Goal: Transaction & Acquisition: Download file/media

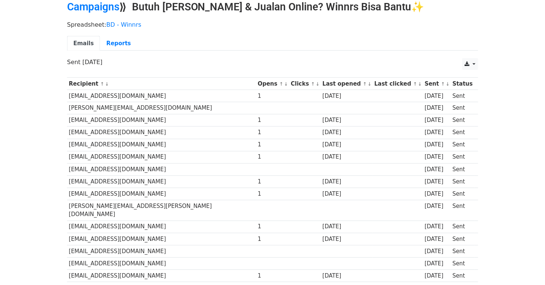
scroll to position [31, 0]
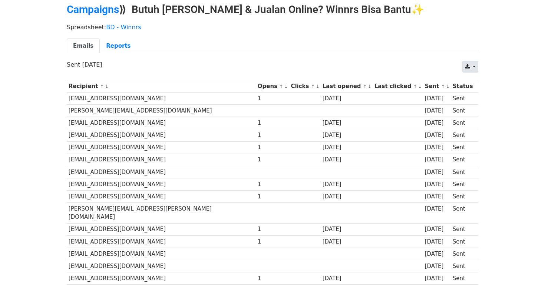
click at [468, 69] on icon at bounding box center [467, 66] width 5 height 5
click at [472, 81] on link "CSV" at bounding box center [479, 83] width 33 height 12
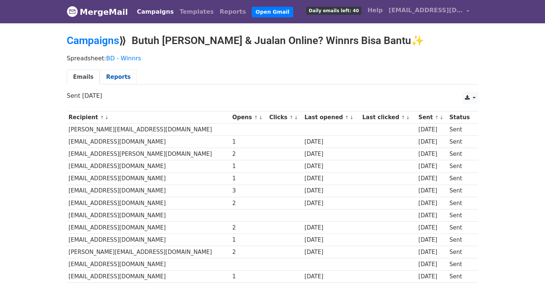
click at [116, 76] on link "Reports" at bounding box center [118, 77] width 37 height 15
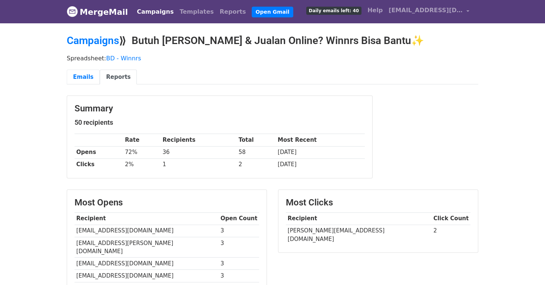
click at [80, 80] on link "Emails" at bounding box center [83, 77] width 33 height 15
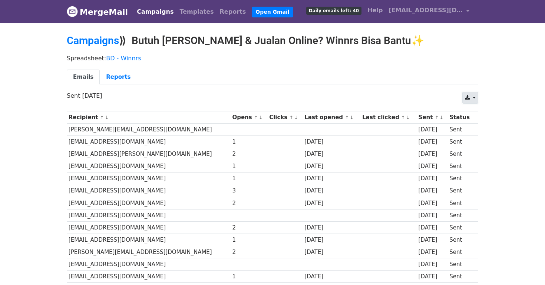
click at [473, 93] on link at bounding box center [470, 98] width 16 height 12
click at [476, 112] on link "CSV" at bounding box center [479, 115] width 33 height 12
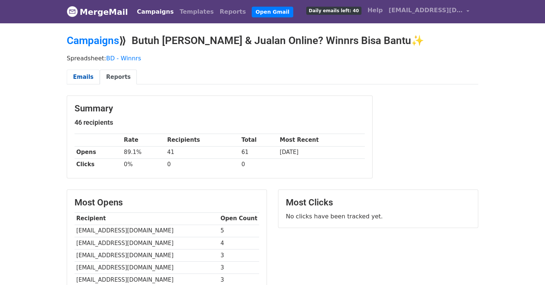
click at [83, 82] on link "Emails" at bounding box center [83, 77] width 33 height 15
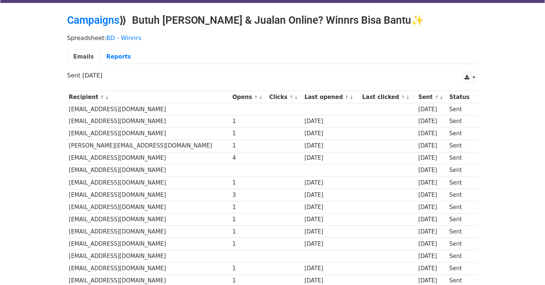
scroll to position [18, 0]
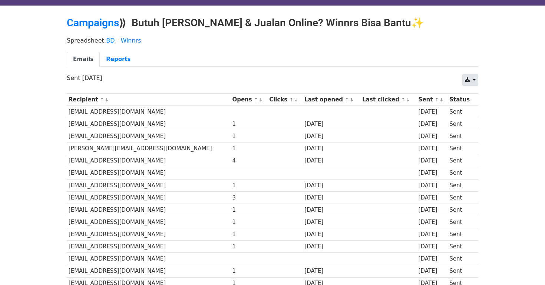
click at [473, 82] on link at bounding box center [470, 80] width 16 height 12
click at [475, 98] on link "CSV" at bounding box center [479, 97] width 33 height 12
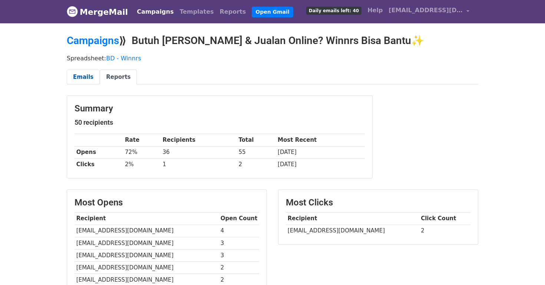
click at [82, 73] on link "Emails" at bounding box center [83, 77] width 33 height 15
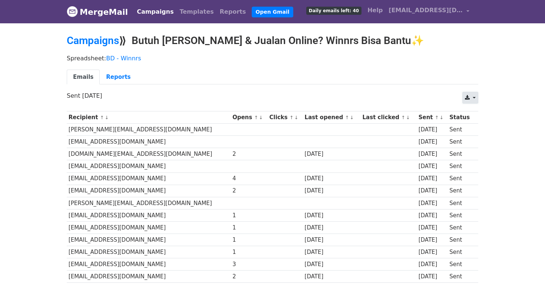
click at [474, 100] on link at bounding box center [470, 98] width 16 height 12
click at [474, 112] on link "CSV" at bounding box center [479, 115] width 33 height 12
click at [471, 95] on link at bounding box center [470, 98] width 16 height 12
click at [477, 110] on link "CSV" at bounding box center [479, 115] width 33 height 12
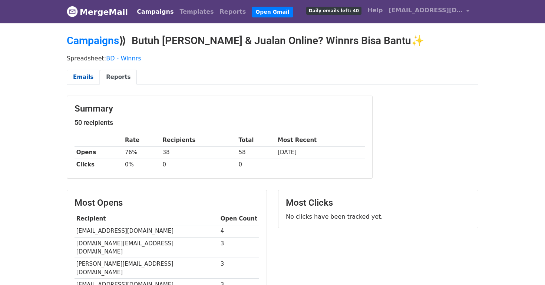
click at [82, 81] on link "Emails" at bounding box center [83, 77] width 33 height 15
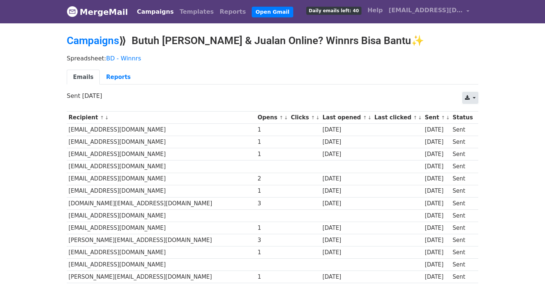
click at [473, 97] on link at bounding box center [470, 98] width 16 height 12
click at [477, 109] on link "CSV" at bounding box center [479, 115] width 33 height 12
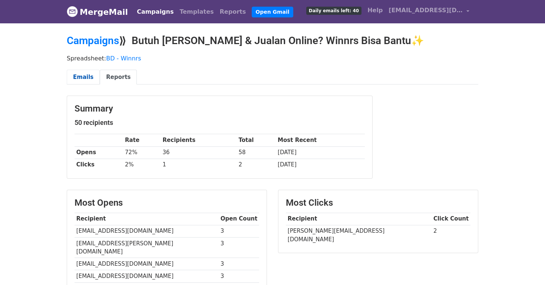
click at [87, 71] on link "Emails" at bounding box center [83, 77] width 33 height 15
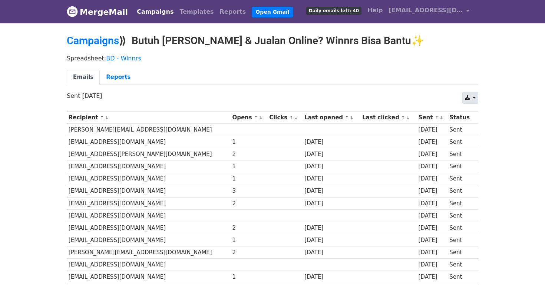
click at [472, 99] on link at bounding box center [470, 98] width 16 height 12
click at [470, 115] on link "CSV" at bounding box center [479, 115] width 33 height 12
click at [303, 81] on ul "Emails Reports" at bounding box center [272, 77] width 411 height 15
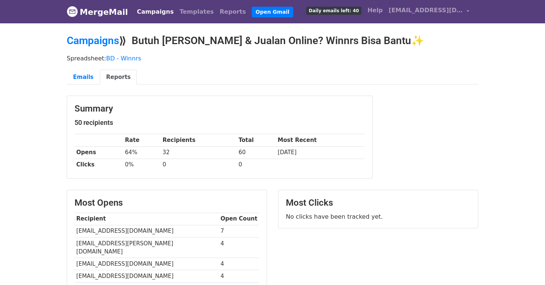
scroll to position [0, 0]
click at [89, 73] on link "Emails" at bounding box center [83, 76] width 33 height 15
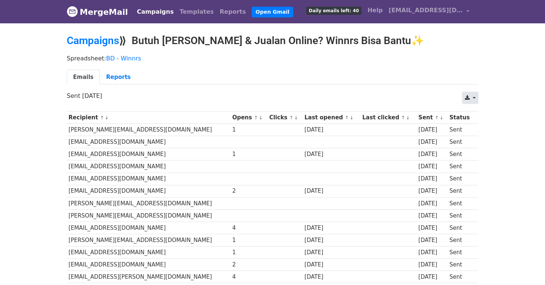
click at [465, 97] on icon at bounding box center [467, 97] width 5 height 5
click at [473, 112] on link "CSV" at bounding box center [479, 115] width 33 height 12
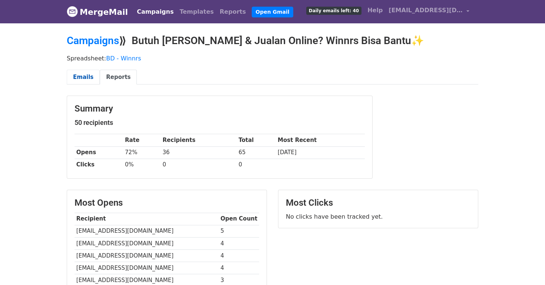
click at [81, 74] on link "Emails" at bounding box center [83, 77] width 33 height 15
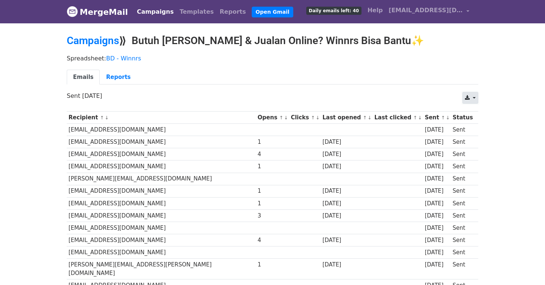
click at [470, 95] on link at bounding box center [470, 98] width 16 height 12
click at [472, 115] on link "CSV" at bounding box center [479, 115] width 33 height 12
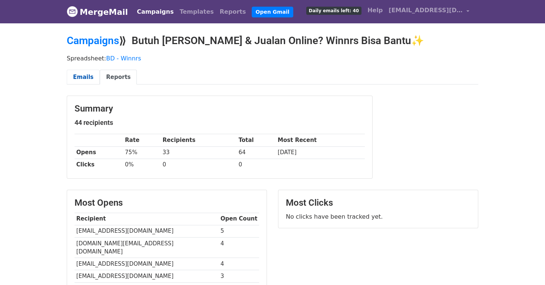
click at [81, 77] on link "Emails" at bounding box center [83, 77] width 33 height 15
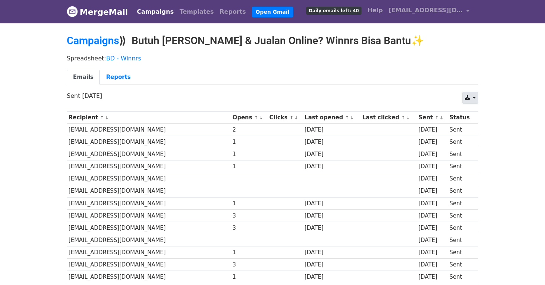
click at [466, 98] on icon at bounding box center [467, 97] width 5 height 5
click at [469, 111] on link "CSV" at bounding box center [479, 115] width 33 height 12
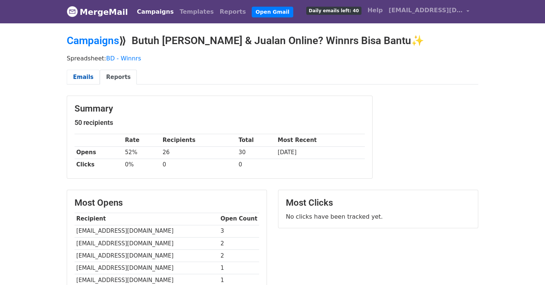
click at [86, 78] on link "Emails" at bounding box center [83, 77] width 33 height 15
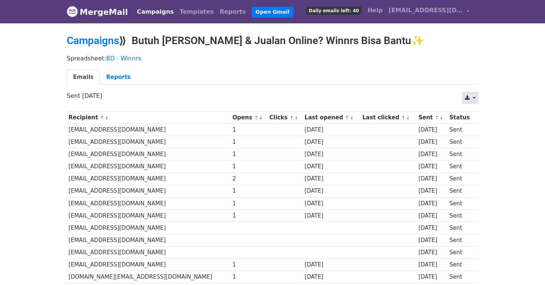
click at [471, 98] on link at bounding box center [470, 98] width 16 height 12
click at [475, 110] on link "CSV" at bounding box center [479, 115] width 33 height 12
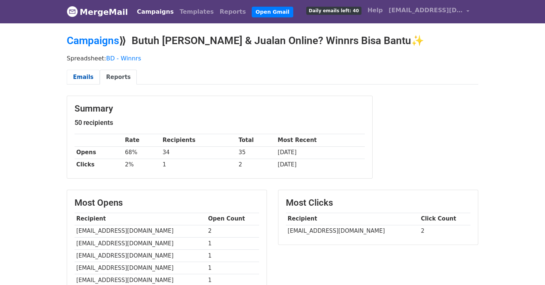
click at [91, 74] on link "Emails" at bounding box center [83, 77] width 33 height 15
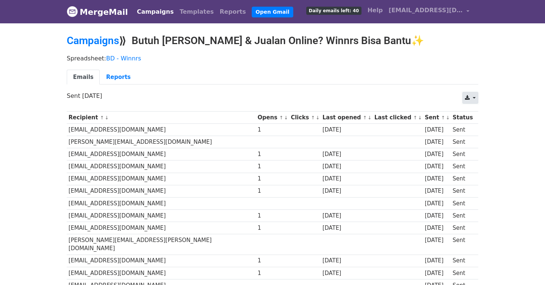
click at [470, 100] on link at bounding box center [470, 98] width 16 height 12
click at [482, 111] on link "CSV" at bounding box center [479, 115] width 33 height 12
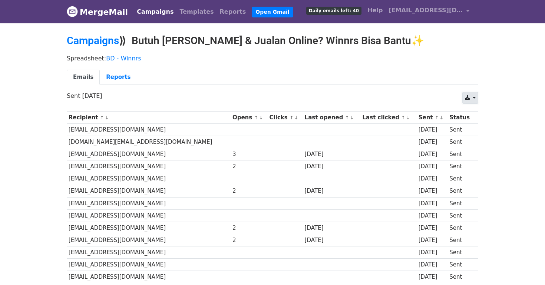
click at [467, 100] on icon at bounding box center [467, 97] width 5 height 5
click at [470, 110] on link "CSV" at bounding box center [479, 115] width 33 height 12
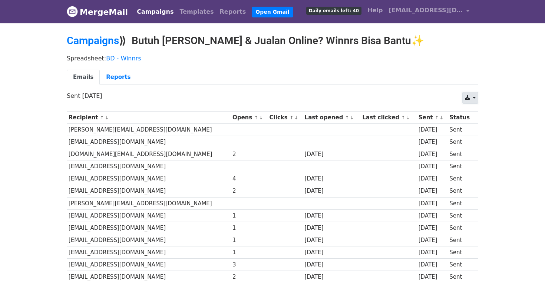
click at [472, 100] on link at bounding box center [470, 98] width 16 height 12
click at [474, 109] on link "CSV" at bounding box center [479, 115] width 33 height 12
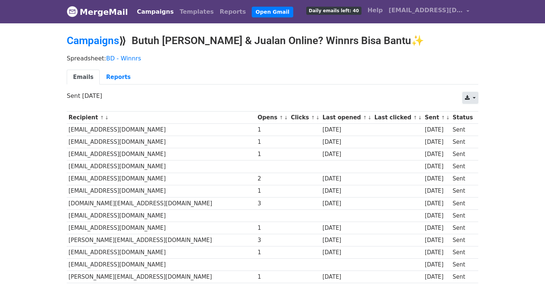
click at [472, 97] on link at bounding box center [470, 98] width 16 height 12
click at [475, 110] on link "CSV" at bounding box center [479, 115] width 33 height 12
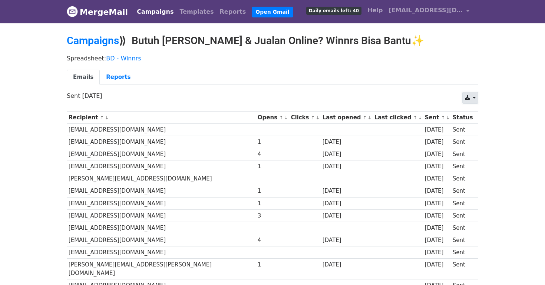
click at [470, 96] on link at bounding box center [470, 98] width 16 height 12
click at [477, 110] on link "CSV" at bounding box center [479, 115] width 33 height 12
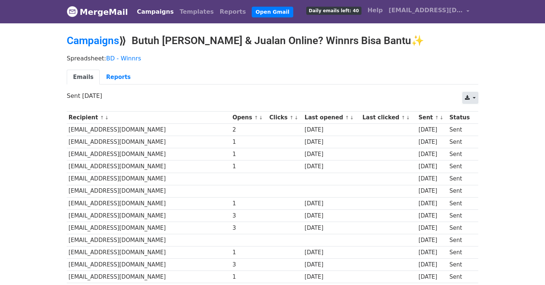
click at [474, 95] on link at bounding box center [470, 98] width 16 height 12
click at [475, 109] on link "CSV" at bounding box center [479, 115] width 33 height 12
click at [470, 102] on link at bounding box center [470, 98] width 16 height 12
click at [471, 113] on link "CSV" at bounding box center [479, 115] width 33 height 12
click at [157, 13] on link "Campaigns" at bounding box center [155, 11] width 43 height 15
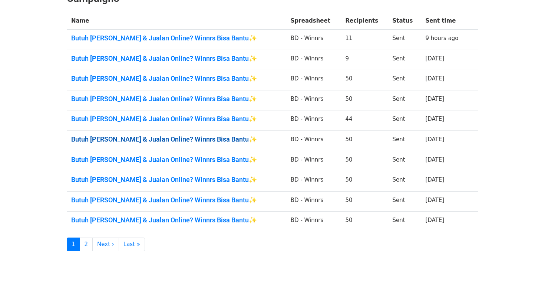
scroll to position [123, 0]
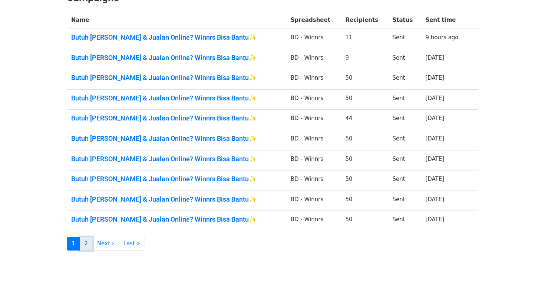
click at [87, 239] on link "2" at bounding box center [86, 244] width 13 height 14
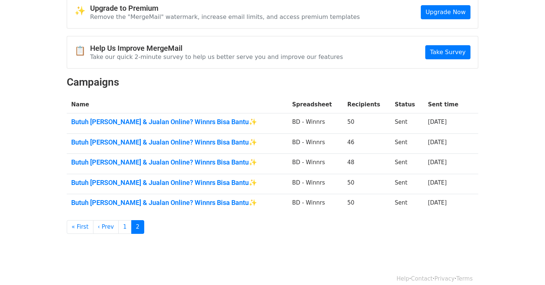
scroll to position [36, 0]
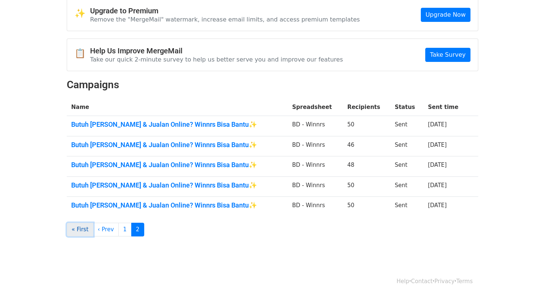
click at [84, 227] on link "« First" at bounding box center [80, 230] width 27 height 14
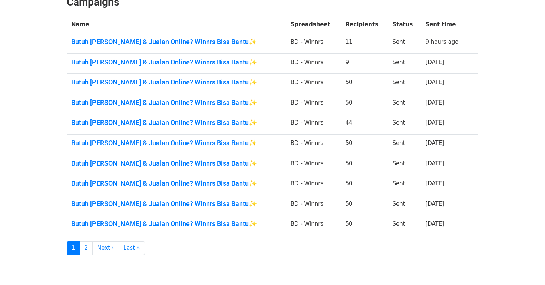
scroll to position [126, 0]
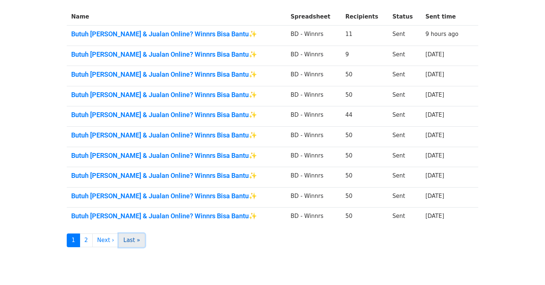
click at [124, 241] on link "Last »" at bounding box center [132, 241] width 26 height 14
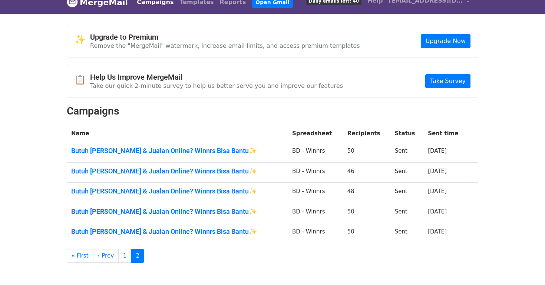
scroll to position [14, 0]
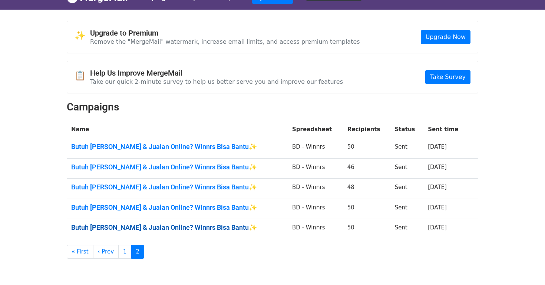
click at [119, 227] on link "Butuh Jasa Kelola Iklan & Jualan Online? Winnrs Bisa Bantu✨" at bounding box center [177, 228] width 212 height 8
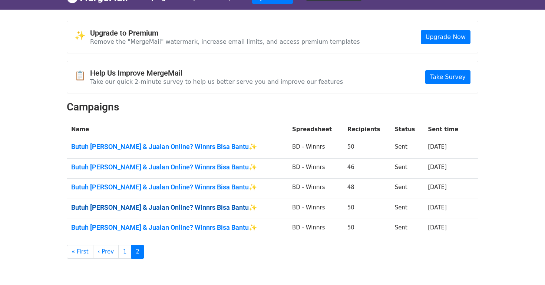
click at [165, 207] on link "Butuh Jasa Kelola Iklan & Jualan Online? Winnrs Bisa Bantu✨" at bounding box center [177, 208] width 212 height 8
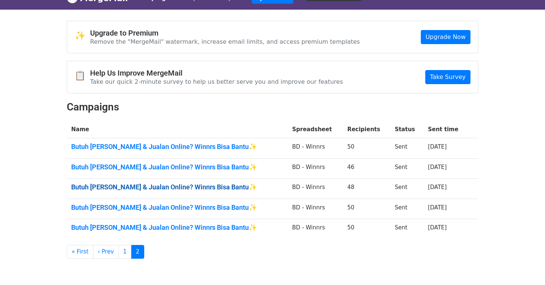
click at [197, 184] on link "Butuh Jasa Kelola Iklan & Jualan Online? Winnrs Bisa Bantu✨" at bounding box center [177, 187] width 212 height 8
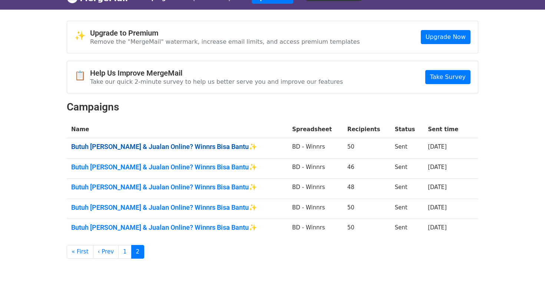
click at [222, 148] on link "Butuh Jasa Kelola Iklan & Jualan Online? Winnrs Bisa Bantu✨" at bounding box center [177, 147] width 212 height 8
click at [122, 249] on link "1" at bounding box center [124, 252] width 13 height 14
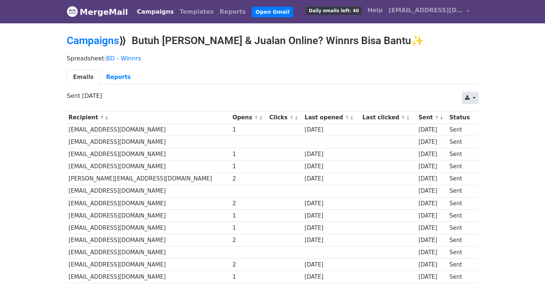
click at [474, 99] on link at bounding box center [470, 98] width 16 height 12
click at [476, 110] on link "CSV" at bounding box center [479, 115] width 33 height 12
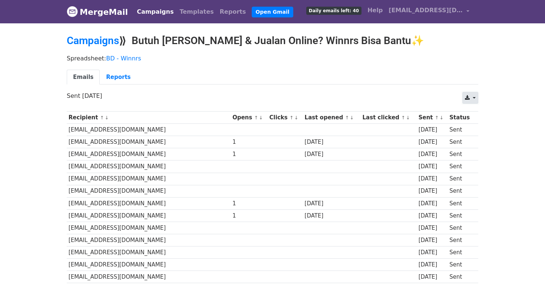
click at [468, 95] on icon at bounding box center [467, 97] width 5 height 5
click at [467, 115] on link "CSV" at bounding box center [479, 115] width 33 height 12
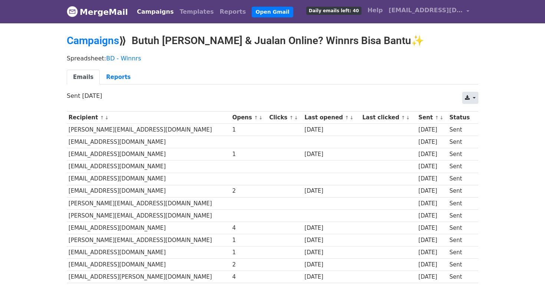
click at [470, 96] on link at bounding box center [470, 98] width 16 height 12
click at [473, 109] on link "CSV" at bounding box center [479, 115] width 33 height 12
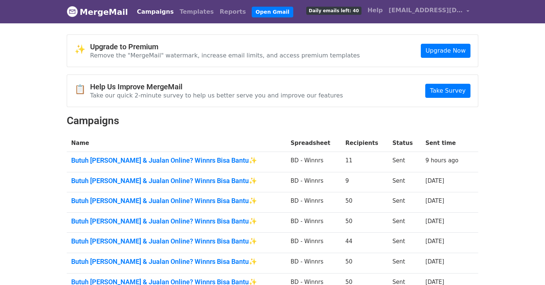
scroll to position [148, 0]
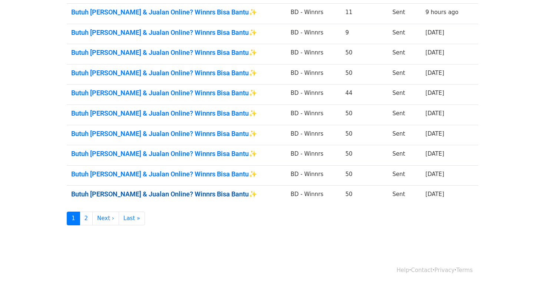
click at [202, 194] on link "Butuh Jasa Kelola Iklan & Jualan Online? Winnrs Bisa Bantu✨" at bounding box center [176, 194] width 211 height 8
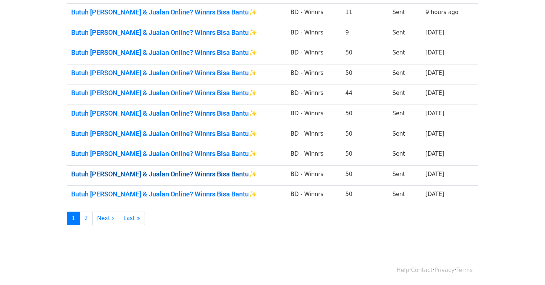
click at [223, 174] on link "Butuh Jasa Kelola Iklan & Jualan Online? Winnrs Bisa Bantu✨" at bounding box center [176, 174] width 211 height 8
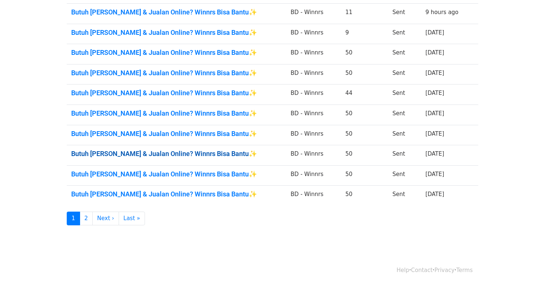
click at [216, 154] on link "Butuh Jasa Kelola Iklan & Jualan Online? Winnrs Bisa Bantu✨" at bounding box center [176, 154] width 211 height 8
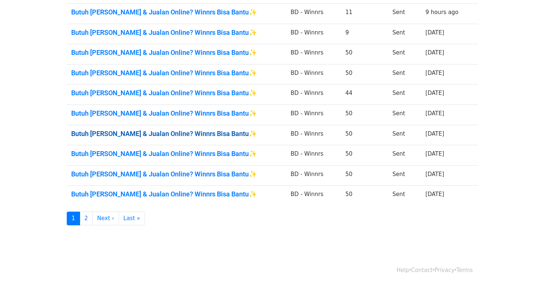
click at [221, 130] on link "Butuh Jasa Kelola Iklan & Jualan Online? Winnrs Bisa Bantu✨" at bounding box center [176, 134] width 211 height 8
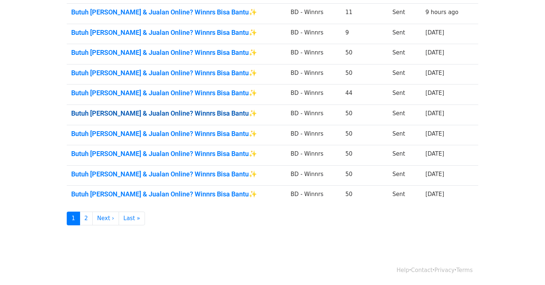
click at [232, 109] on link "Butuh Jasa Kelola Iklan & Jualan Online? Winnrs Bisa Bantu✨" at bounding box center [176, 113] width 211 height 8
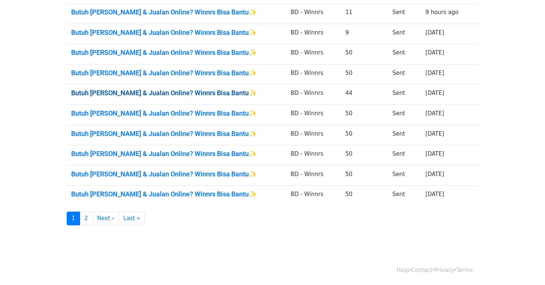
click at [242, 92] on link "Butuh Jasa Kelola Iklan & Jualan Online? Winnrs Bisa Bantu✨" at bounding box center [176, 93] width 211 height 8
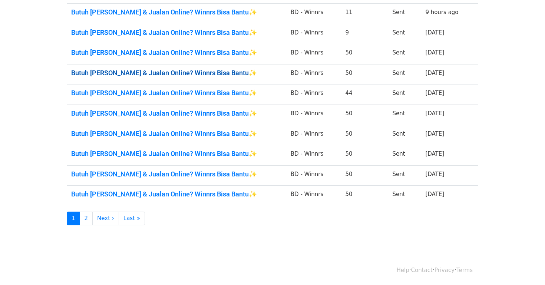
click at [244, 73] on link "Butuh Jasa Kelola Iklan & Jualan Online? Winnrs Bisa Bantu✨" at bounding box center [176, 73] width 211 height 8
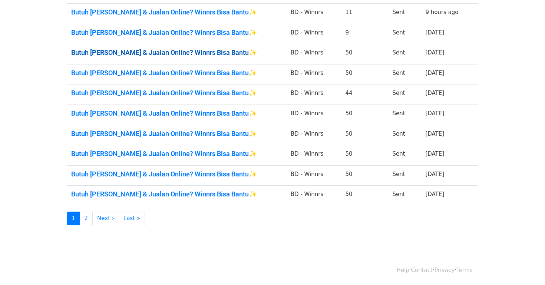
click at [226, 52] on link "Butuh Jasa Kelola Iklan & Jualan Online? Winnrs Bisa Bantu✨" at bounding box center [176, 53] width 211 height 8
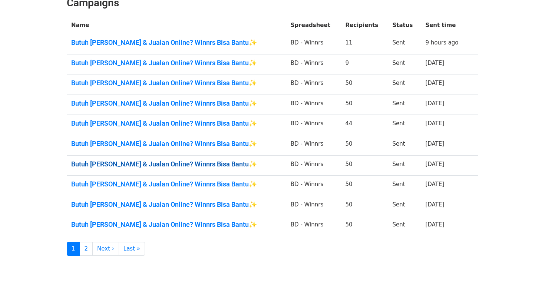
scroll to position [117, 0]
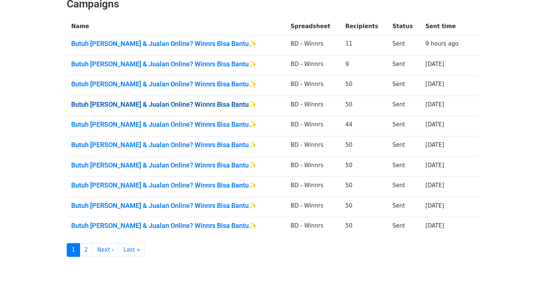
click at [233, 102] on link "Butuh Jasa Kelola Iklan & Jualan Online? Winnrs Bisa Bantu✨" at bounding box center [176, 104] width 211 height 8
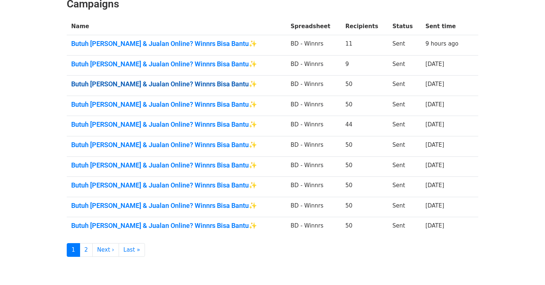
click at [244, 80] on link "Butuh Jasa Kelola Iklan & Jualan Online? Winnrs Bisa Bantu✨" at bounding box center [176, 84] width 211 height 8
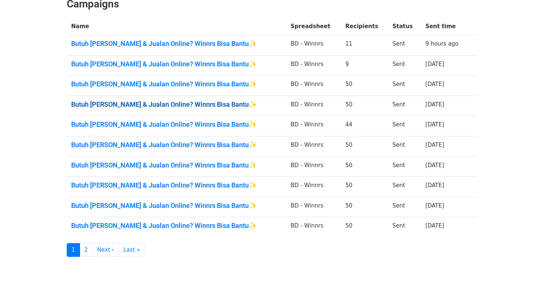
click at [229, 102] on link "Butuh Jasa Kelola Iklan & Jualan Online? Winnrs Bisa Bantu✨" at bounding box center [176, 104] width 211 height 8
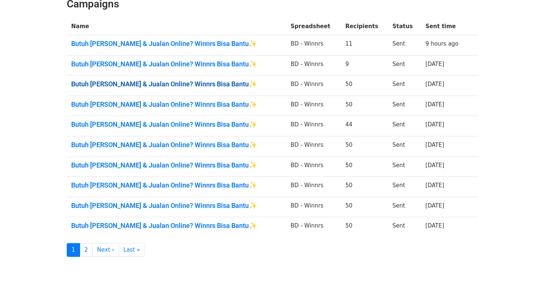
click at [241, 85] on link "Butuh Jasa Kelola Iklan & Jualan Online? Winnrs Bisa Bantu✨" at bounding box center [176, 84] width 211 height 8
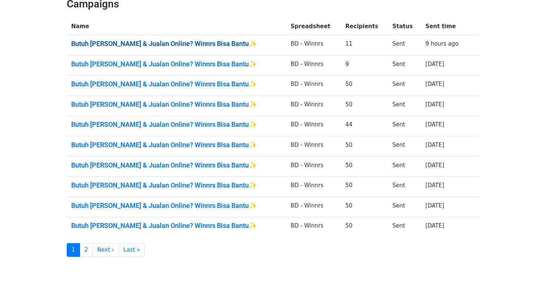
click at [220, 43] on link "Butuh Jasa Kelola Iklan & Jualan Online? Winnrs Bisa Bantu✨" at bounding box center [176, 44] width 211 height 8
click at [233, 60] on link "Butuh Jasa Kelola Iklan & Jualan Online? Winnrs Bisa Bantu✨" at bounding box center [176, 64] width 211 height 8
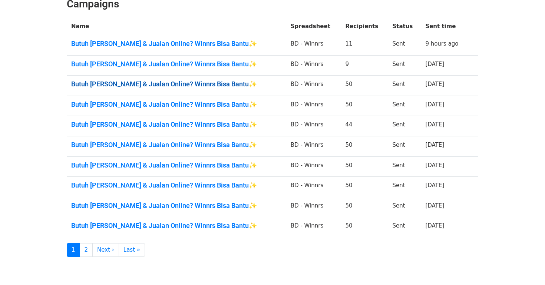
click at [234, 82] on link "Butuh Jasa Kelola Iklan & Jualan Online? Winnrs Bisa Bantu✨" at bounding box center [176, 84] width 211 height 8
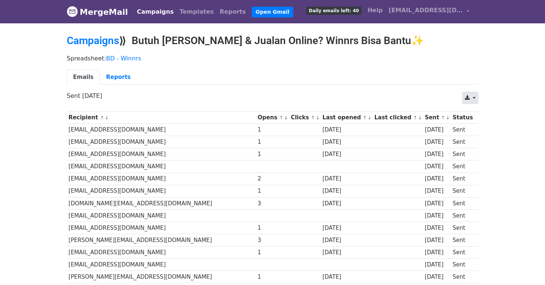
click at [472, 97] on link at bounding box center [470, 98] width 16 height 12
click at [477, 113] on link "CSV" at bounding box center [479, 115] width 33 height 12
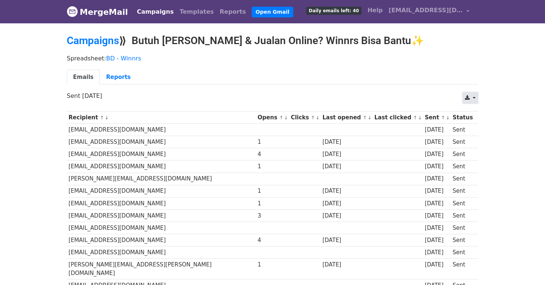
click at [466, 93] on link at bounding box center [470, 98] width 16 height 12
click at [471, 111] on link "CSV" at bounding box center [479, 115] width 33 height 12
click at [325, 77] on ul "Emails Reports" at bounding box center [272, 77] width 411 height 15
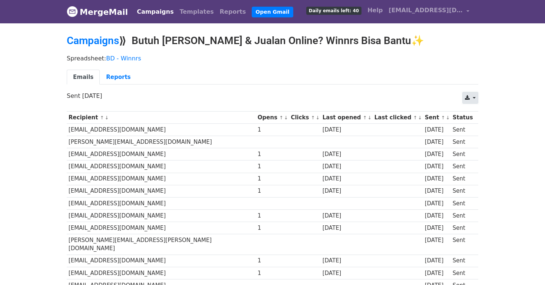
click at [470, 96] on link at bounding box center [470, 98] width 16 height 12
click at [473, 118] on link "CSV" at bounding box center [479, 115] width 33 height 12
